Goal: Information Seeking & Learning: Learn about a topic

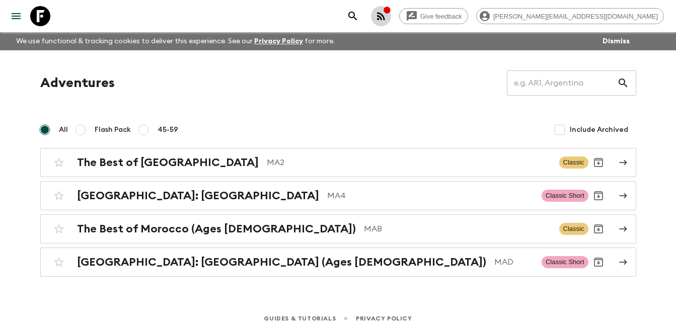
click at [385, 20] on icon "button" at bounding box center [381, 16] width 8 height 8
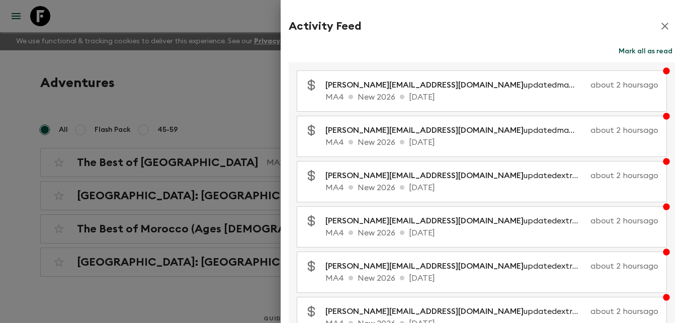
click at [242, 105] on div at bounding box center [341, 161] width 683 height 323
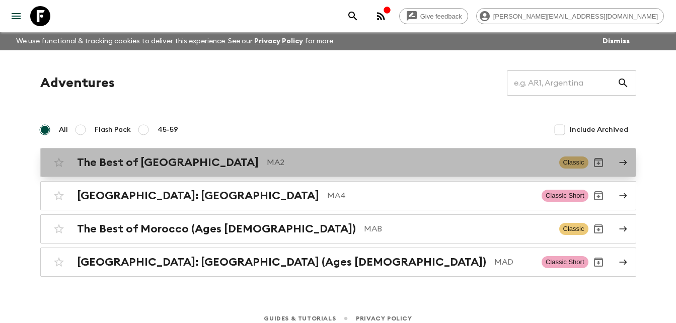
click at [180, 165] on h2 "The Best of [GEOGRAPHIC_DATA]" at bounding box center [168, 162] width 182 height 13
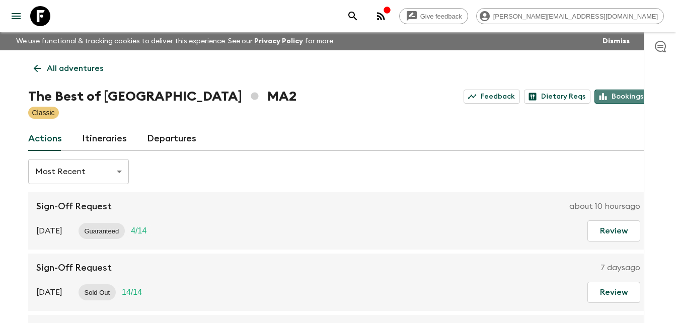
click at [618, 94] on link "Bookings" at bounding box center [621, 97] width 54 height 14
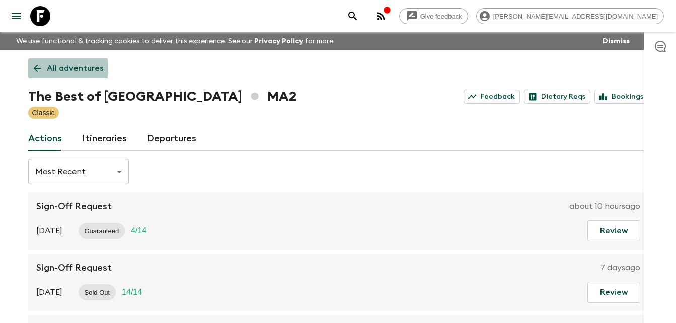
click at [34, 69] on icon at bounding box center [37, 69] width 8 height 8
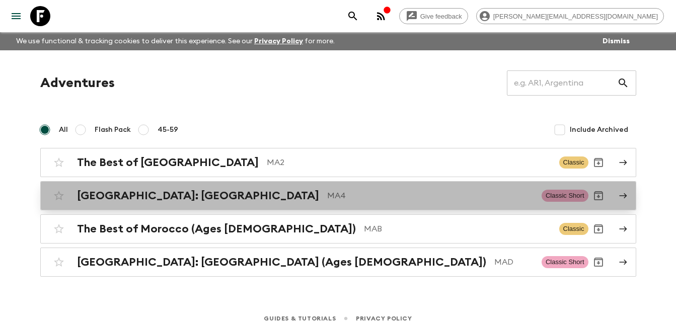
click at [139, 196] on h2 "[GEOGRAPHIC_DATA]: [GEOGRAPHIC_DATA]" at bounding box center [198, 195] width 242 height 13
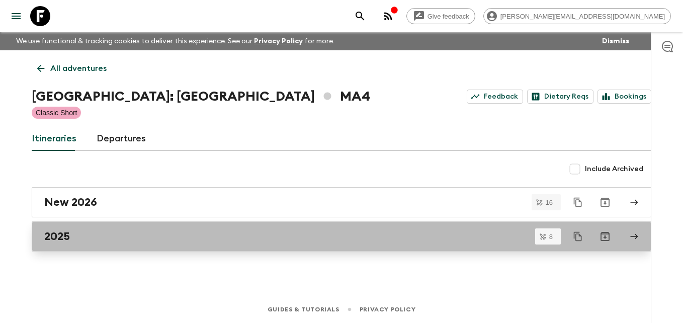
click at [80, 233] on div "2025" at bounding box center [332, 236] width 576 height 13
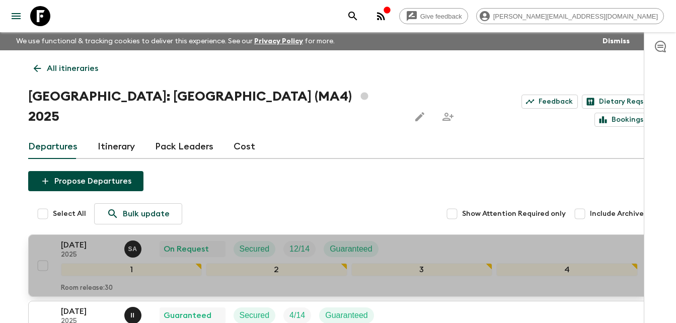
click at [76, 239] on p "[DATE]" at bounding box center [88, 245] width 55 height 12
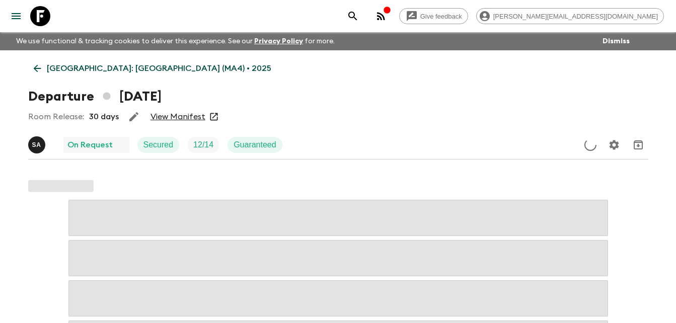
click at [188, 118] on link "View Manifest" at bounding box center [177, 117] width 55 height 10
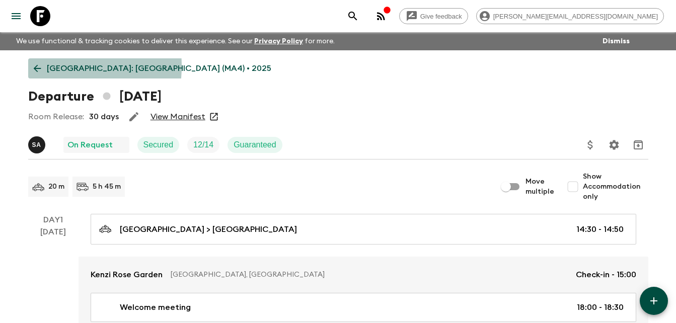
click at [36, 66] on icon at bounding box center [37, 68] width 11 height 11
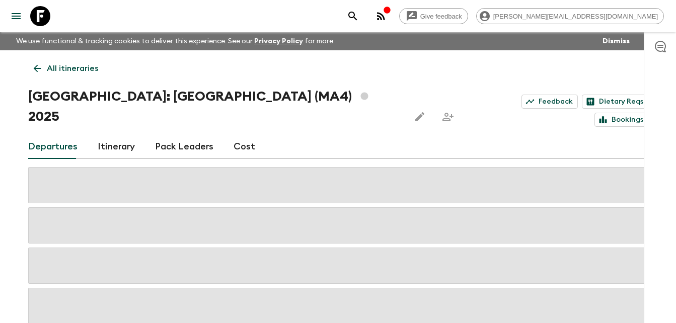
click at [35, 66] on icon at bounding box center [37, 68] width 11 height 11
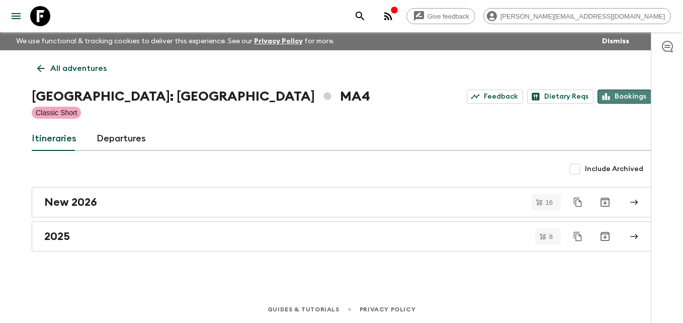
click at [642, 96] on link "Bookings" at bounding box center [625, 97] width 54 height 14
click at [41, 67] on icon at bounding box center [40, 68] width 11 height 11
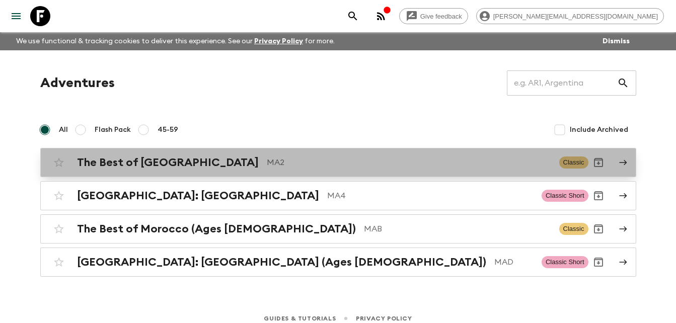
click at [146, 167] on h2 "The Best of [GEOGRAPHIC_DATA]" at bounding box center [168, 162] width 182 height 13
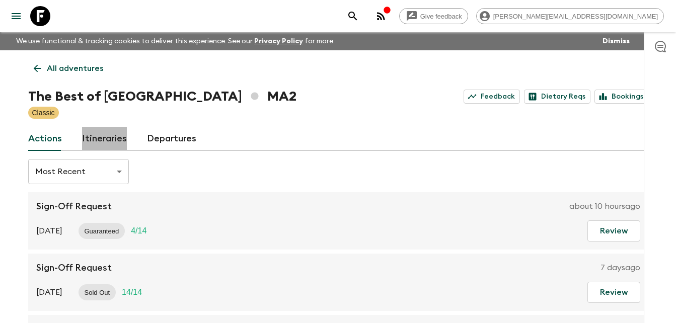
click at [110, 136] on link "Itineraries" at bounding box center [104, 139] width 45 height 24
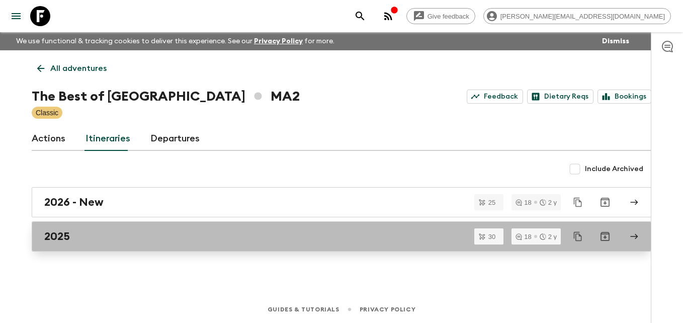
click at [63, 238] on h2 "2025" at bounding box center [57, 236] width 26 height 13
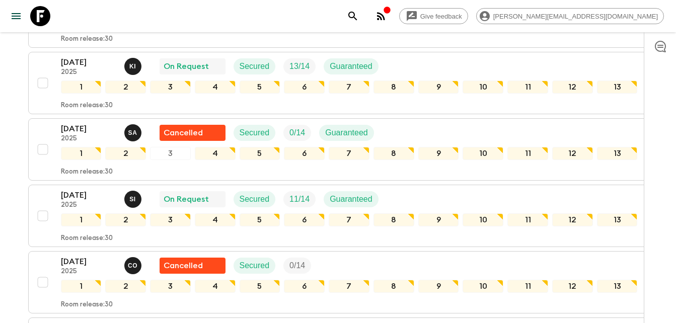
scroll to position [1178, 0]
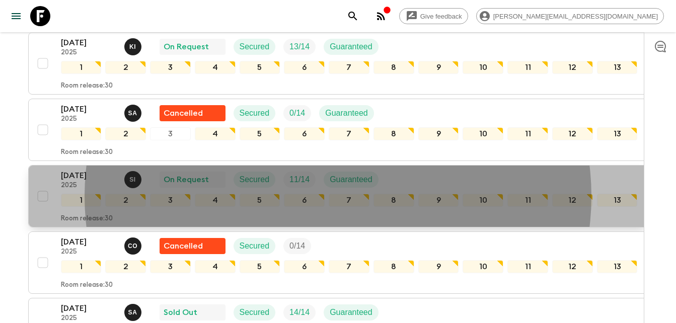
click at [73, 173] on p "[DATE]" at bounding box center [88, 176] width 55 height 12
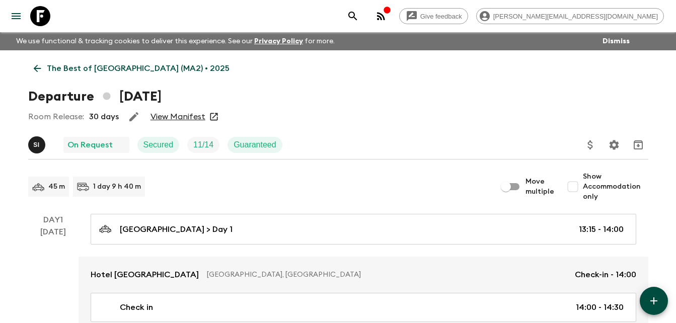
click at [201, 115] on link "View Manifest" at bounding box center [177, 117] width 55 height 10
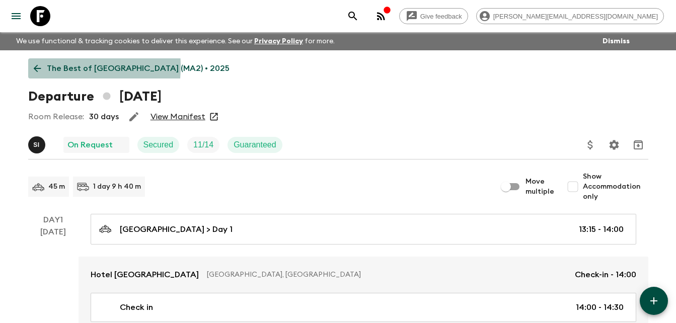
click at [37, 66] on icon at bounding box center [37, 68] width 11 height 11
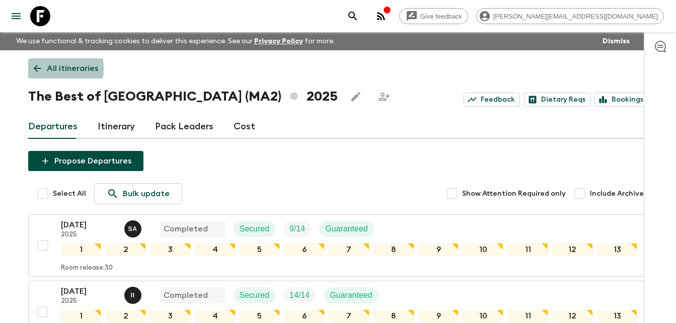
click at [40, 68] on icon at bounding box center [37, 69] width 8 height 8
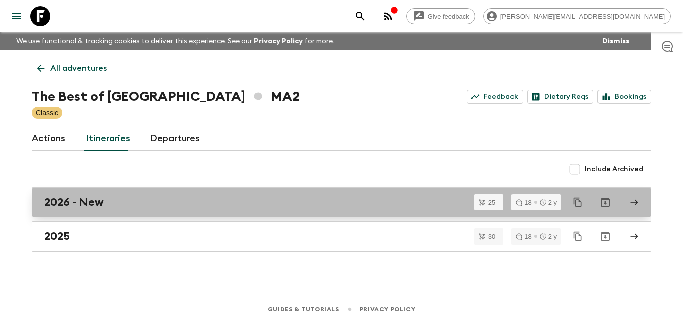
click at [76, 203] on h2 "2026 - New" at bounding box center [73, 202] width 59 height 13
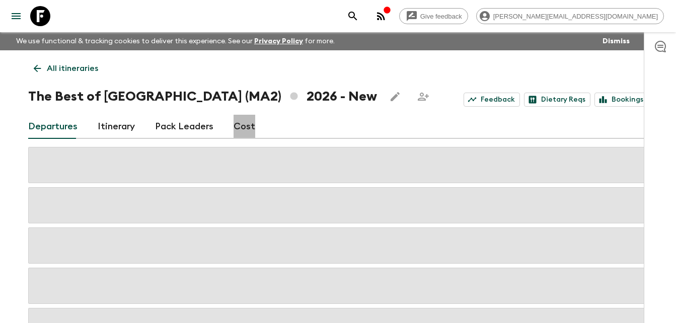
click at [245, 129] on link "Cost" at bounding box center [244, 127] width 22 height 24
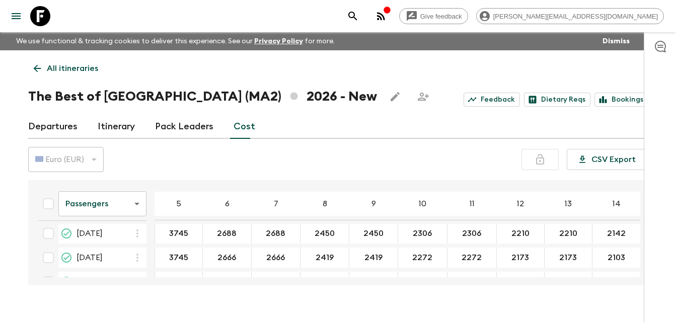
scroll to position [118, 47]
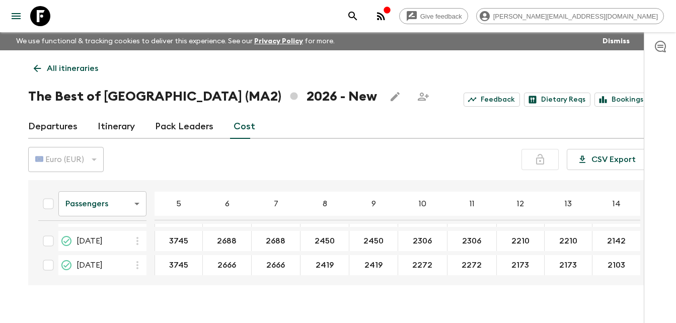
click at [641, 222] on div "Passengers passengersCost ​ 4 5 6 7 8 9 10 11 12 13 14 15 16 17 18 [DATE] 3745 …" at bounding box center [338, 232] width 620 height 105
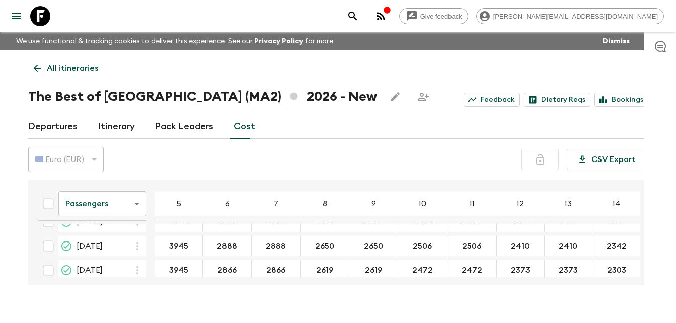
scroll to position [559, 47]
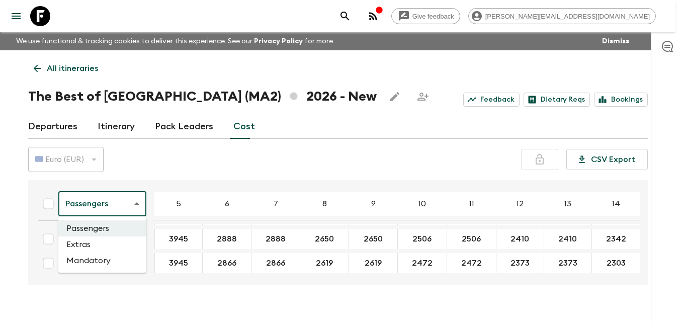
click at [135, 201] on body "Give feedback [PERSON_NAME][EMAIL_ADDRESS][DOMAIN_NAME] We use functional & tra…" at bounding box center [341, 170] width 683 height 341
click at [90, 244] on li "Extras" at bounding box center [102, 244] width 88 height 16
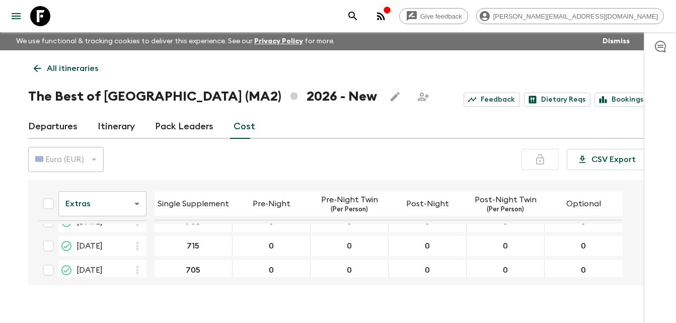
scroll to position [554, 0]
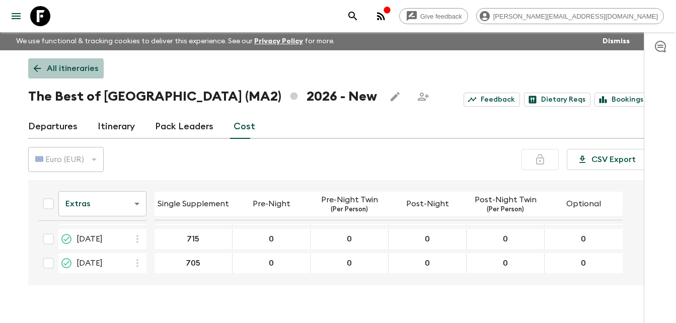
click at [35, 70] on icon at bounding box center [37, 69] width 8 height 8
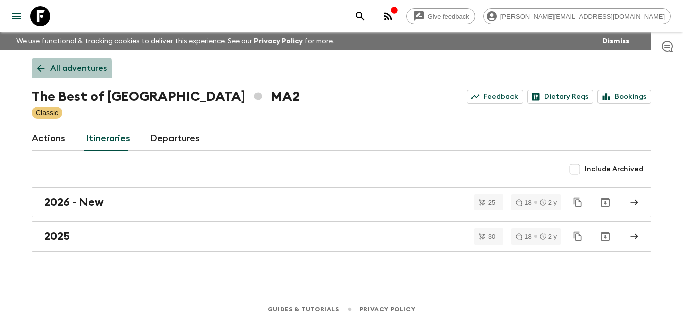
click at [39, 69] on icon at bounding box center [41, 69] width 8 height 8
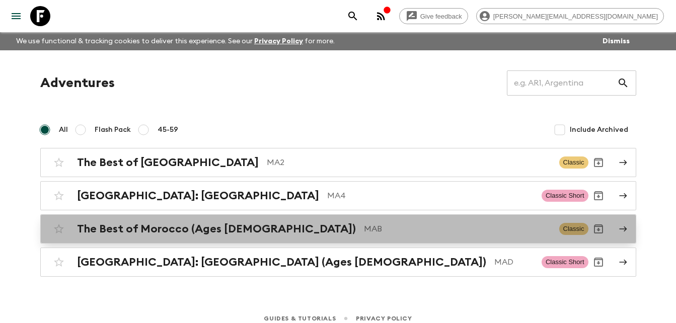
click at [154, 229] on h2 "The Best of Morocco (Ages [DEMOGRAPHIC_DATA])" at bounding box center [216, 228] width 279 height 13
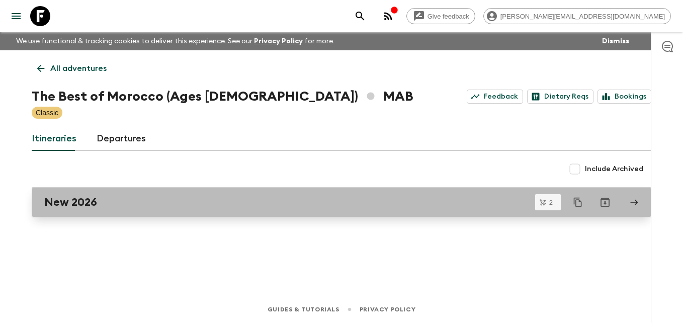
click at [79, 204] on h2 "New 2026" at bounding box center [70, 202] width 53 height 13
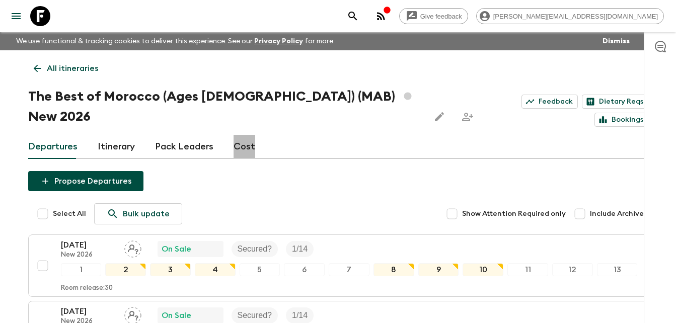
click at [245, 135] on link "Cost" at bounding box center [244, 147] width 22 height 24
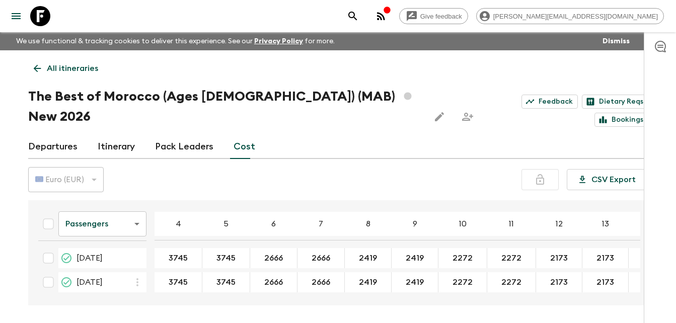
scroll to position [3, 170]
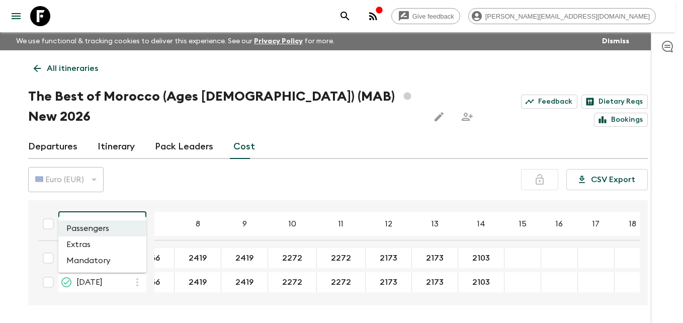
click at [140, 201] on body "Give feedback [PERSON_NAME][EMAIL_ADDRESS][DOMAIN_NAME] We use functional & tra…" at bounding box center [341, 180] width 683 height 361
click at [83, 245] on li "Extras" at bounding box center [102, 244] width 88 height 16
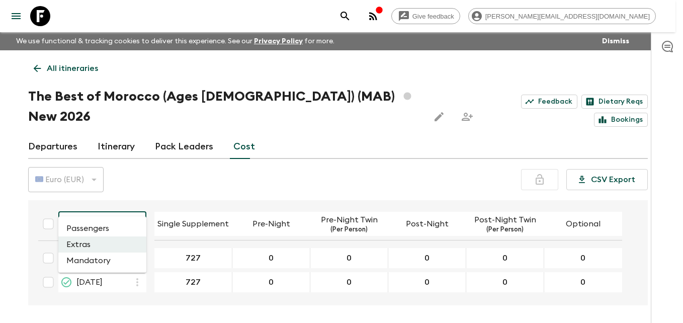
click at [134, 202] on body "Give feedback [PERSON_NAME][EMAIL_ADDRESS][DOMAIN_NAME] We use functional & tra…" at bounding box center [341, 180] width 683 height 361
click at [96, 262] on li "Mandatory" at bounding box center [102, 261] width 88 height 16
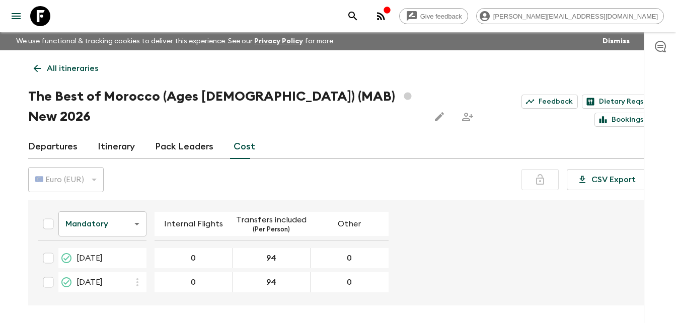
click at [36, 66] on icon at bounding box center [37, 69] width 8 height 8
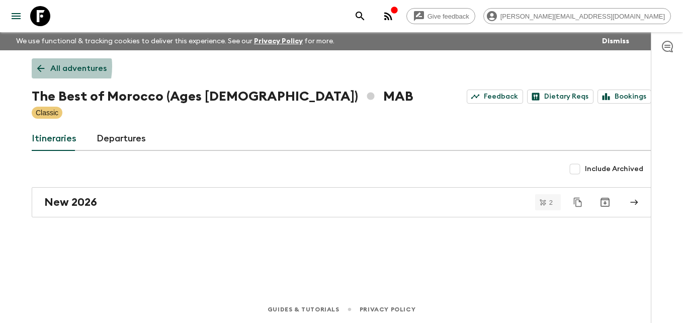
click at [36, 66] on icon at bounding box center [40, 68] width 11 height 11
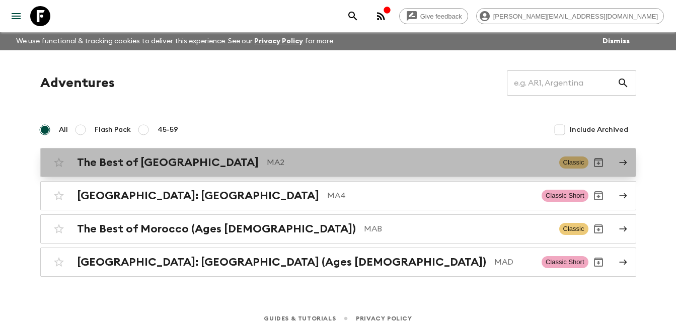
click at [172, 160] on h2 "The Best of [GEOGRAPHIC_DATA]" at bounding box center [168, 162] width 182 height 13
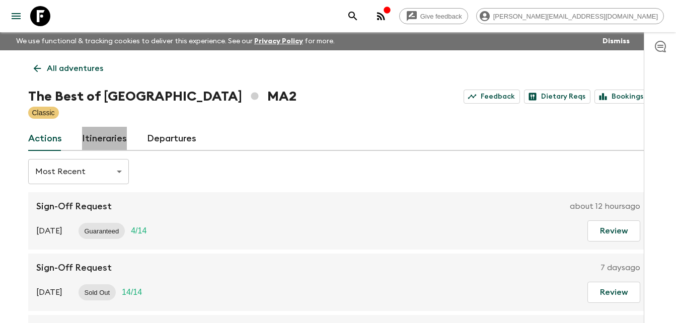
click at [109, 138] on link "Itineraries" at bounding box center [104, 139] width 45 height 24
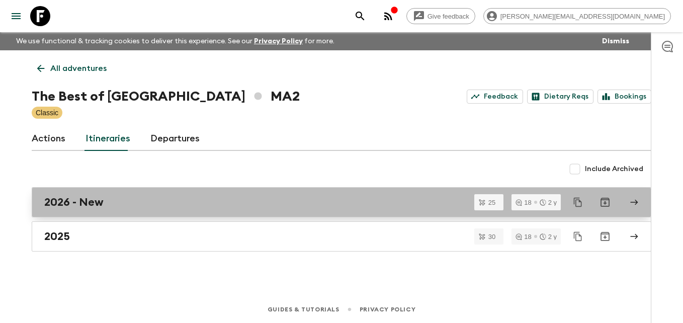
click at [88, 202] on h2 "2026 - New" at bounding box center [73, 202] width 59 height 13
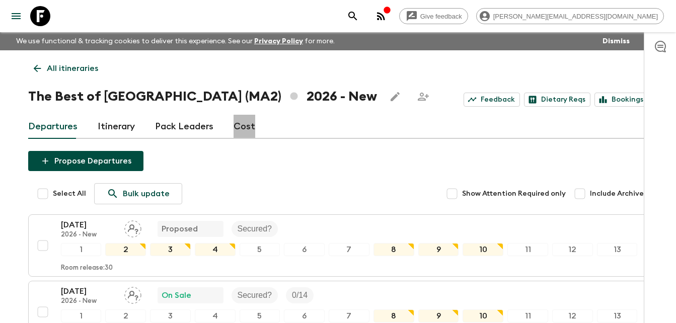
click at [244, 128] on link "Cost" at bounding box center [244, 127] width 22 height 24
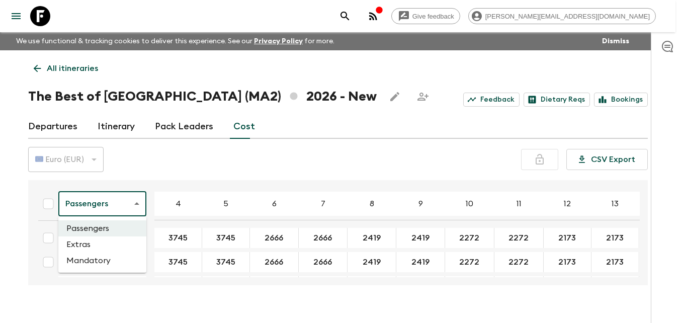
click at [136, 204] on body "Give feedback [PERSON_NAME][EMAIL_ADDRESS][DOMAIN_NAME] We use functional & tra…" at bounding box center [341, 170] width 683 height 341
click at [82, 247] on li "Extras" at bounding box center [102, 244] width 88 height 16
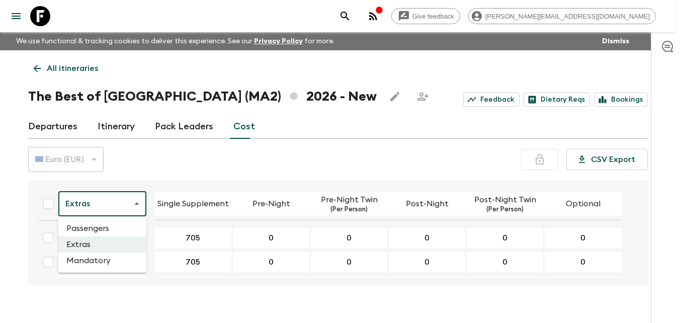
click at [139, 203] on body "Give feedback [PERSON_NAME][EMAIL_ADDRESS][DOMAIN_NAME] We use functional & tra…" at bounding box center [341, 170] width 683 height 341
click at [98, 260] on li "Mandatory" at bounding box center [102, 261] width 88 height 16
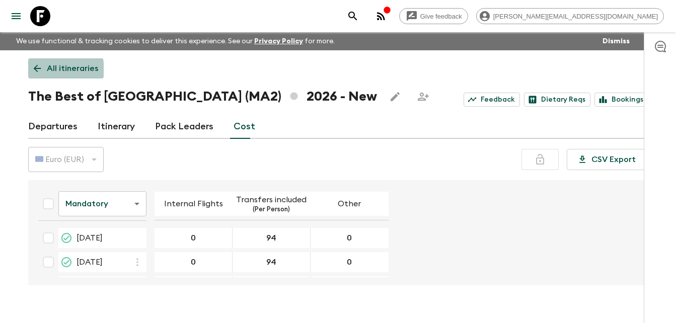
click at [34, 71] on icon at bounding box center [37, 68] width 11 height 11
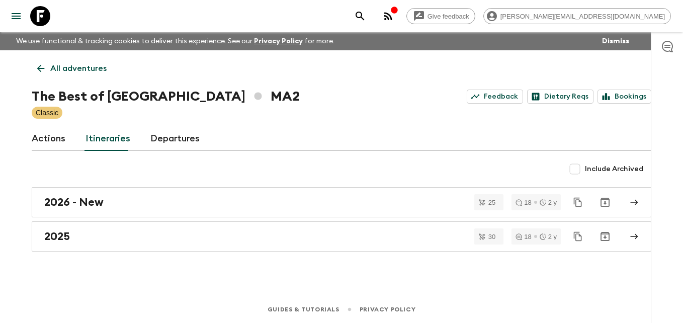
click at [34, 71] on link "All adventures" at bounding box center [72, 68] width 81 height 20
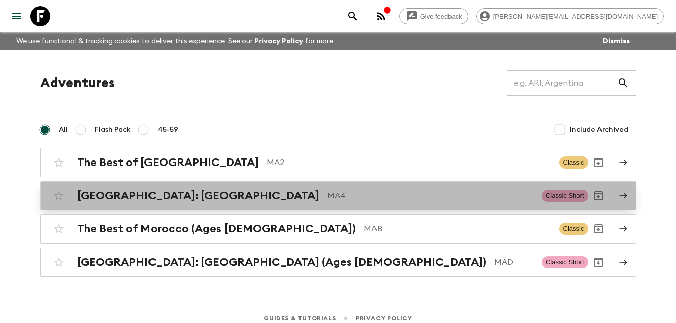
click at [143, 197] on h2 "[GEOGRAPHIC_DATA]: [GEOGRAPHIC_DATA]" at bounding box center [198, 195] width 242 height 13
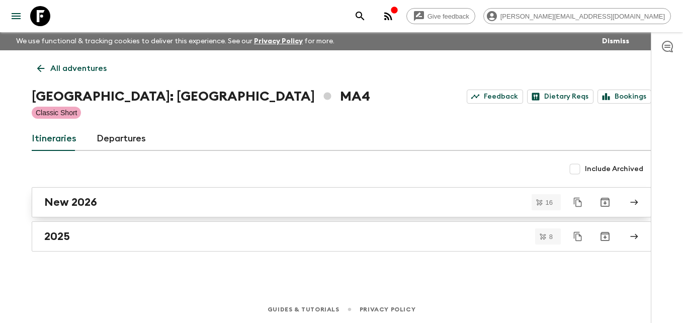
click at [64, 203] on h2 "New 2026" at bounding box center [70, 202] width 53 height 13
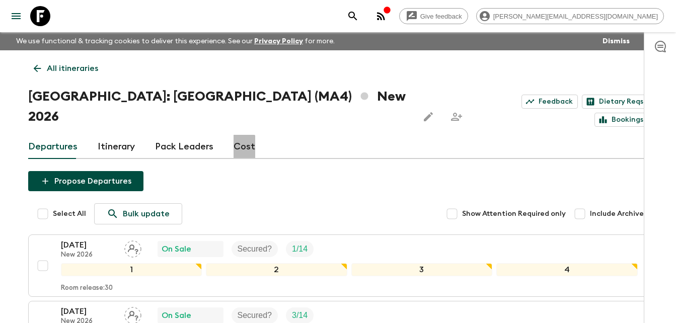
click at [240, 135] on link "Cost" at bounding box center [244, 147] width 22 height 24
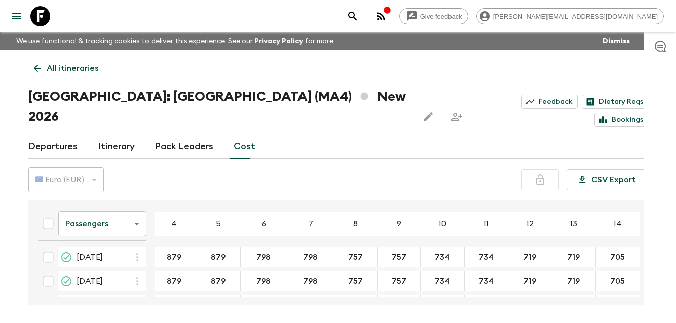
scroll to position [73, 0]
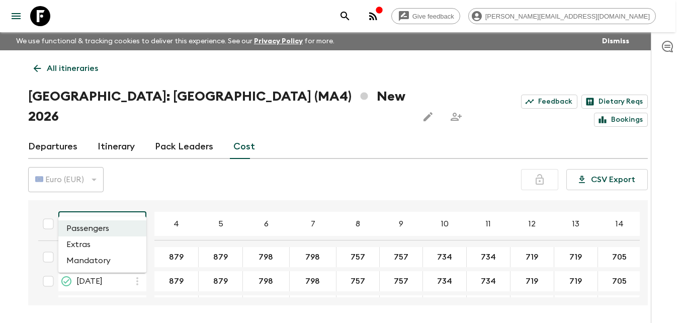
click at [142, 200] on body "Give feedback [PERSON_NAME][EMAIL_ADDRESS][DOMAIN_NAME] We use functional & tra…" at bounding box center [341, 180] width 683 height 361
click at [83, 245] on li "Extras" at bounding box center [102, 244] width 88 height 16
